Goal: Task Accomplishment & Management: Manage account settings

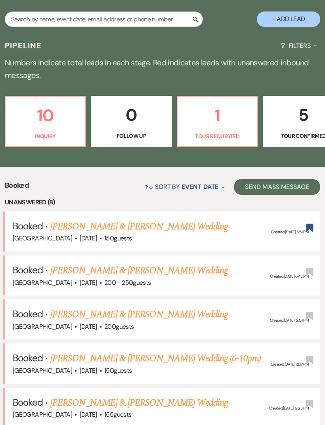
scroll to position [152, 0]
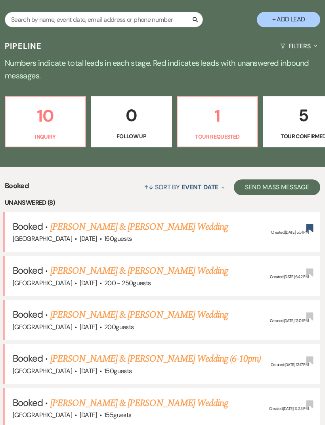
click at [65, 220] on link "[PERSON_NAME] & [PERSON_NAME] Wedding" at bounding box center [138, 227] width 177 height 14
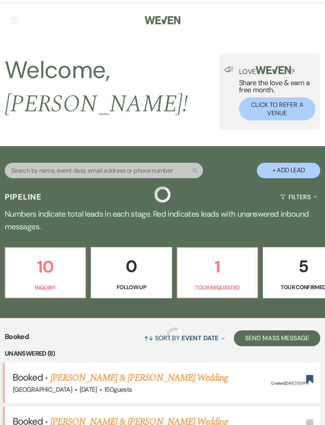
scroll to position [178, 0]
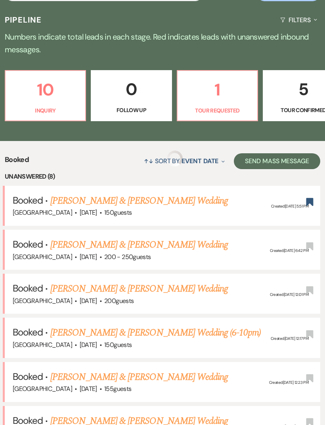
click at [93, 237] on link "[PERSON_NAME] & [PERSON_NAME] Wedding" at bounding box center [138, 244] width 177 height 14
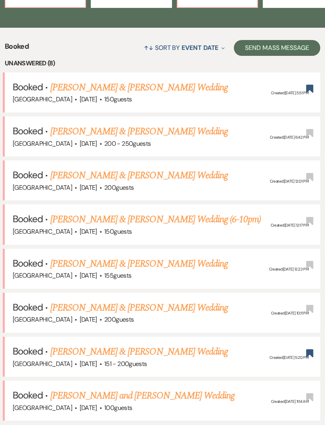
scroll to position [296, 0]
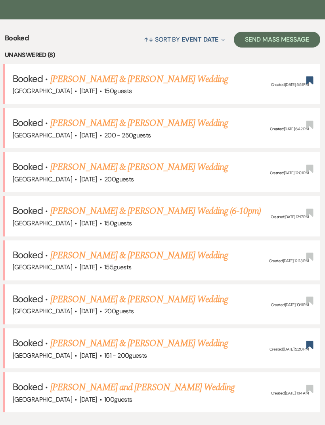
click at [83, 248] on link "[PERSON_NAME] & [PERSON_NAME] Wedding" at bounding box center [138, 255] width 177 height 14
